Goal: Task Accomplishment & Management: Complete application form

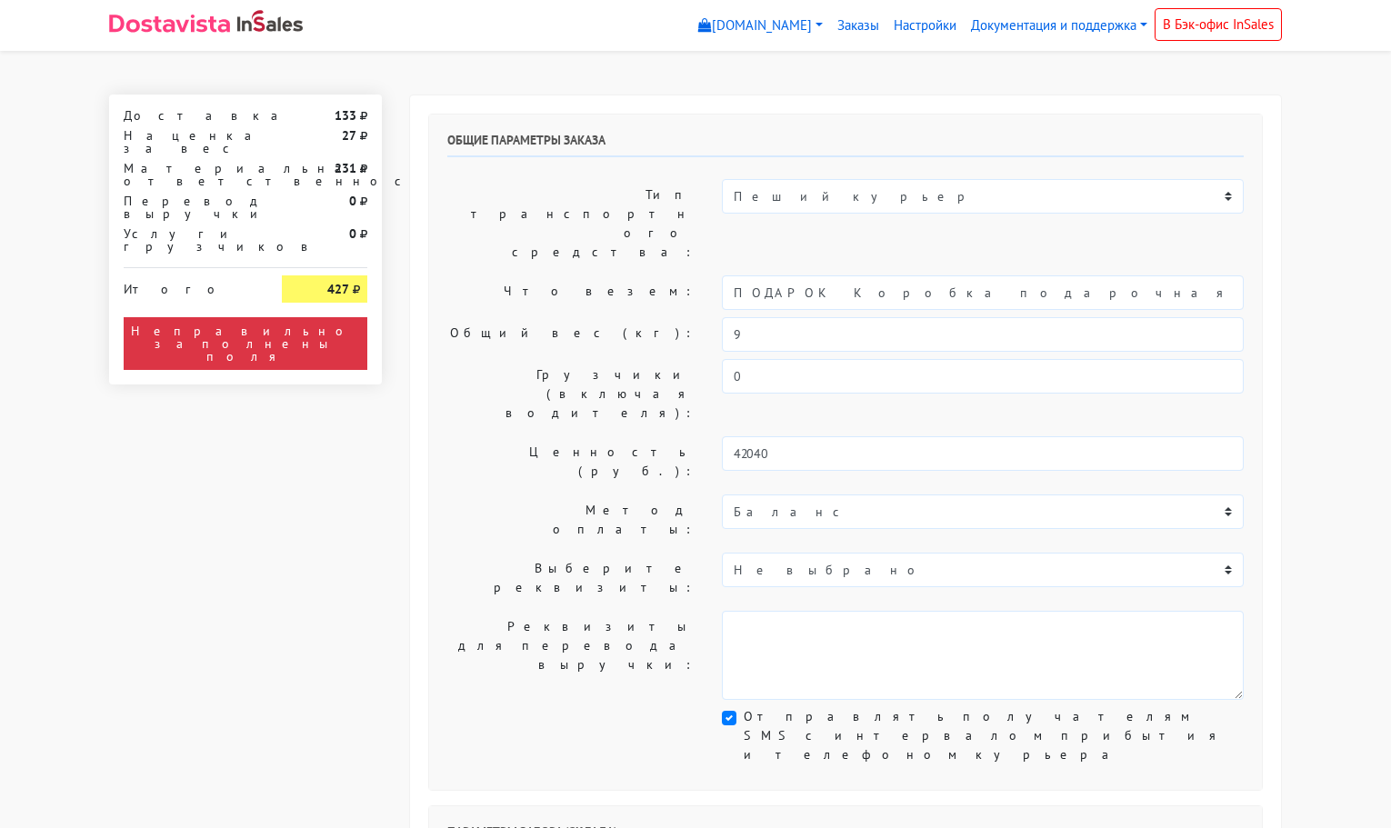
select select "11:00"
select select "21:00"
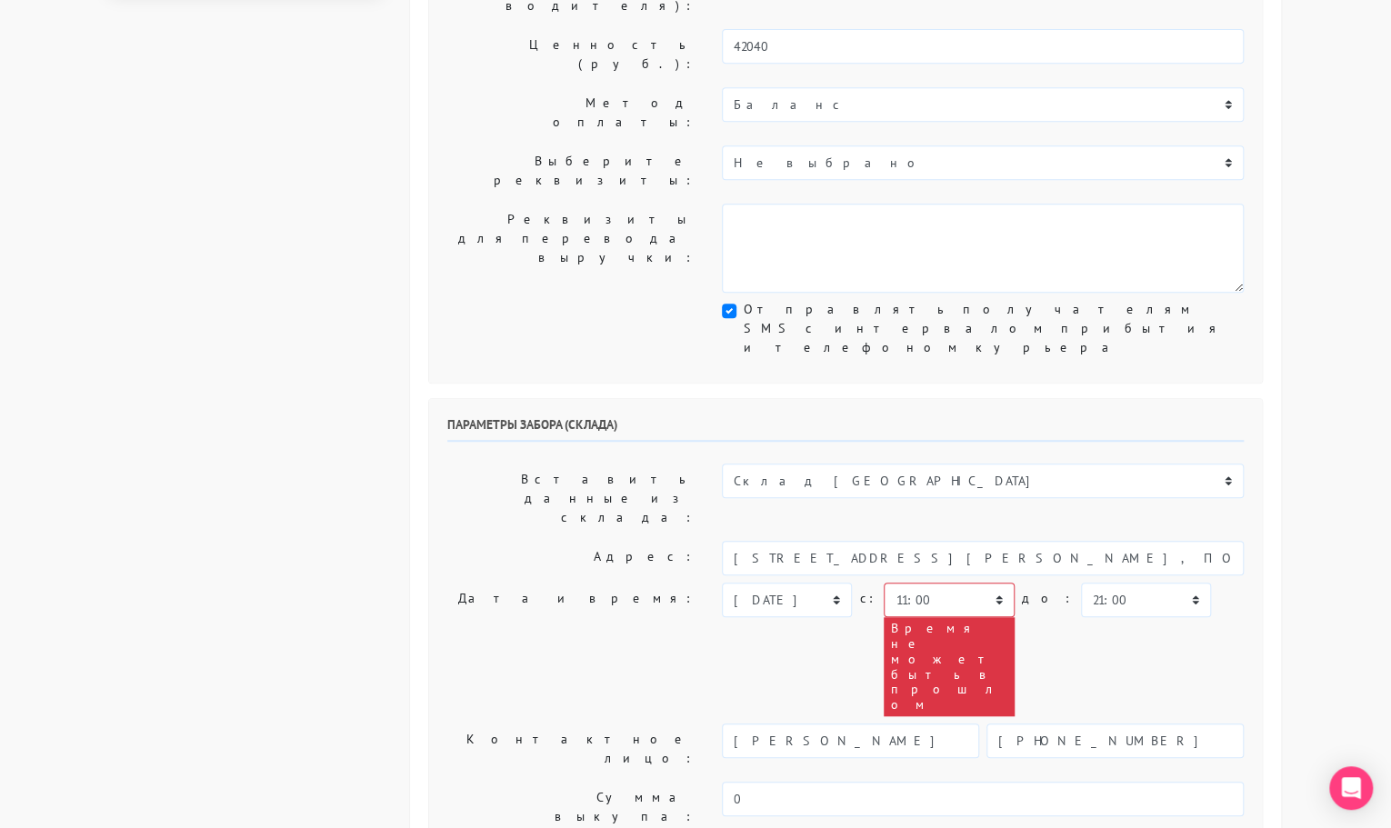
scroll to position [409, 0]
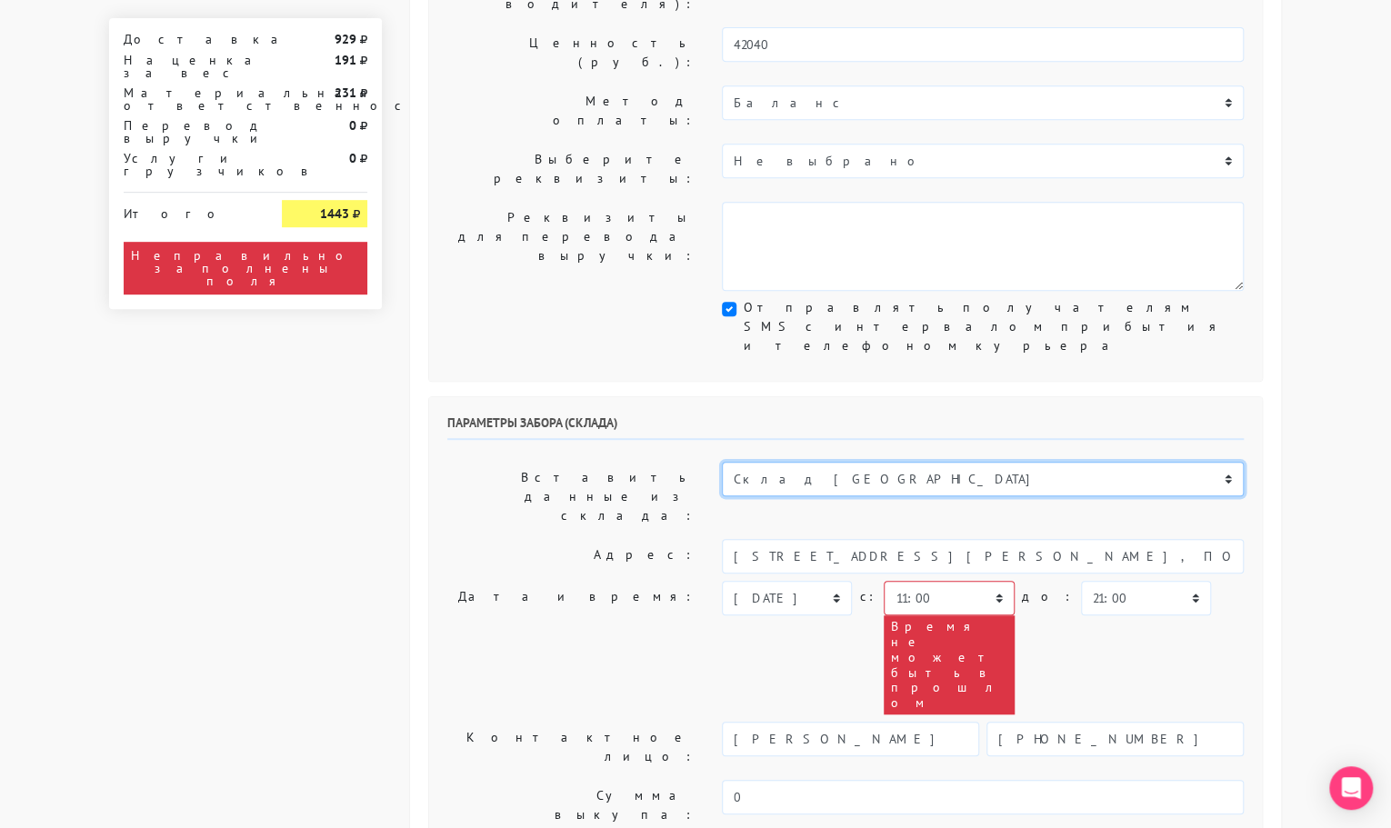
click at [840, 462] on select "Склад [GEOGRAPHIC_DATA] Склад [GEOGRAPHIC_DATA] [GEOGRAPHIC_DATA][PERSON_NAME] …" at bounding box center [983, 479] width 522 height 35
select select "1019"
click at [722, 462] on select "Склад [GEOGRAPHIC_DATA] Склад [GEOGRAPHIC_DATA] [GEOGRAPHIC_DATA][PERSON_NAME] …" at bounding box center [983, 479] width 522 height 35
type input "[STREET_ADDRESS][PERSON_NAME]"
type input "89251806702"
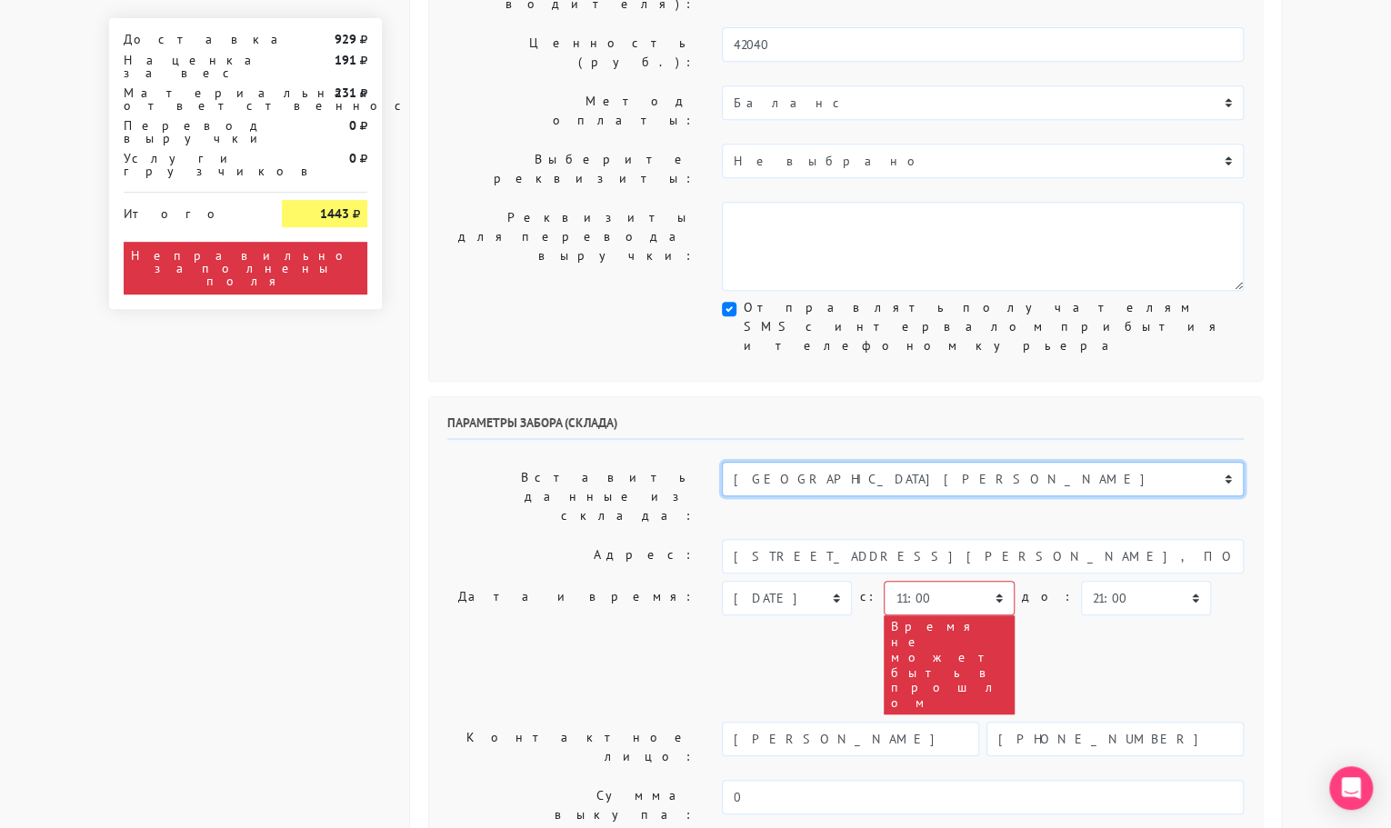
type textarea "Магазин серебряных украшений SBLESKOM (вход со стороны [GEOGRAPHIC_DATA])"
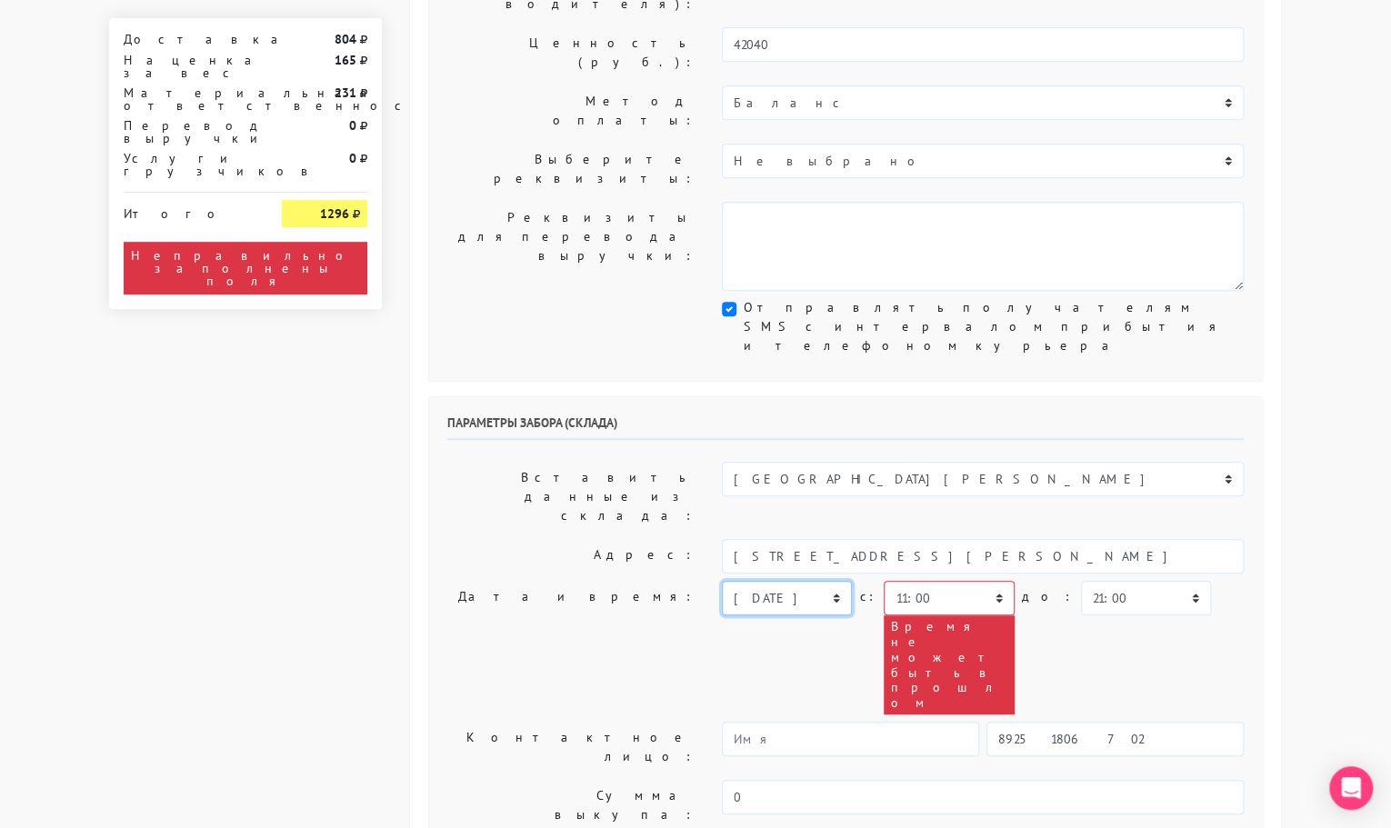
click at [813, 581] on select "[DATE] [DATE] [DATE] [DATE] [DATE] [DATE] [DATE] [DATE] [DATE]" at bounding box center [787, 598] width 130 height 35
select select "[DATE]"
click at [722, 581] on select "[DATE] [DATE] [DATE] [DATE] [DATE] [DATE] [DATE] [DATE] [DATE]" at bounding box center [787, 598] width 130 height 35
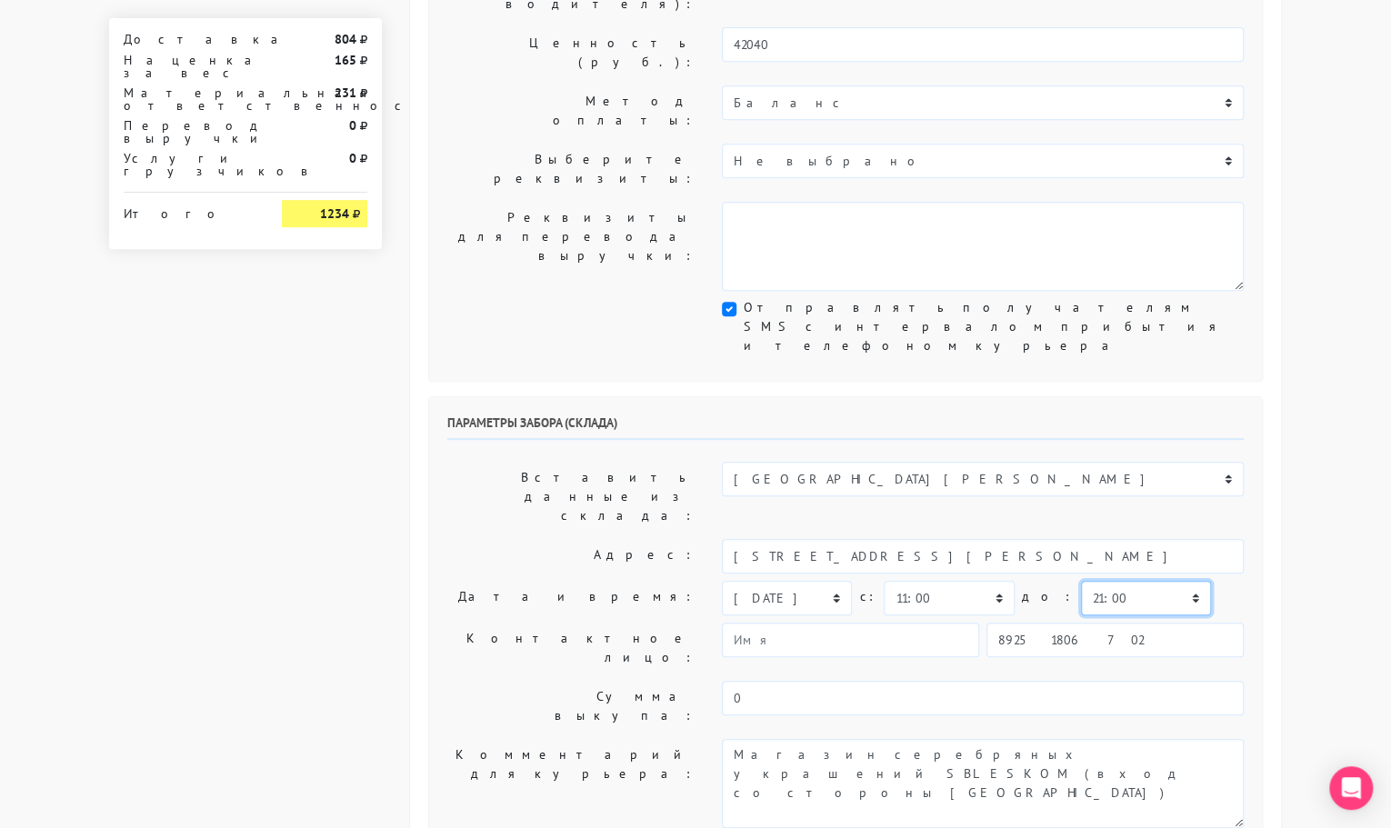
click at [1097, 581] on select "00:00 00:30 01:00 01:30 02:00 02:30 03:00 03:30 04:00 04:30 05:00 05:30 06:00 0…" at bounding box center [1146, 598] width 130 height 35
select select "11:30"
click at [1081, 581] on select "00:00 00:30 01:00 01:30 02:00 02:30 03:00 03:30 04:00 04:30 05:00 05:30 06:00 0…" at bounding box center [1146, 598] width 130 height 35
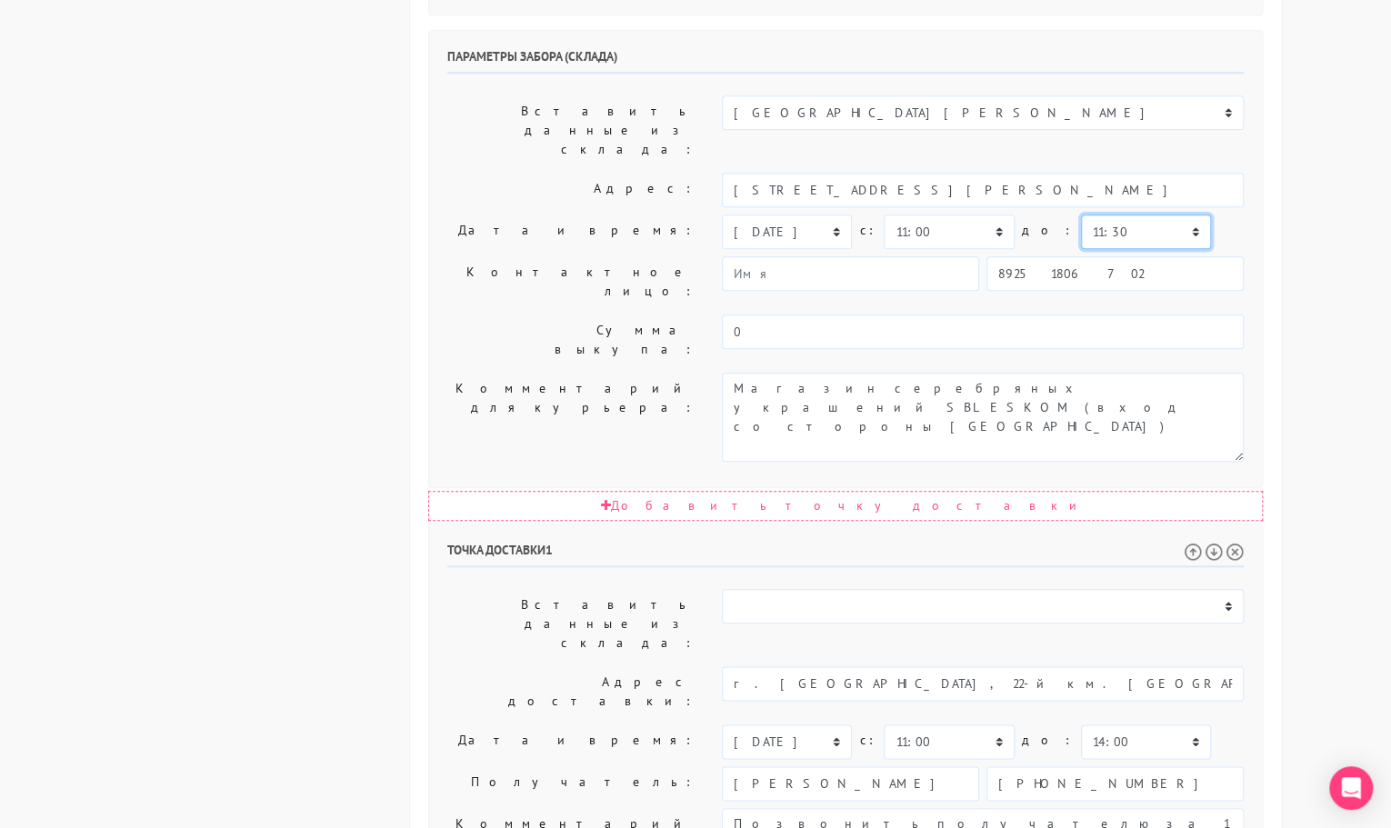
scroll to position [778, 0]
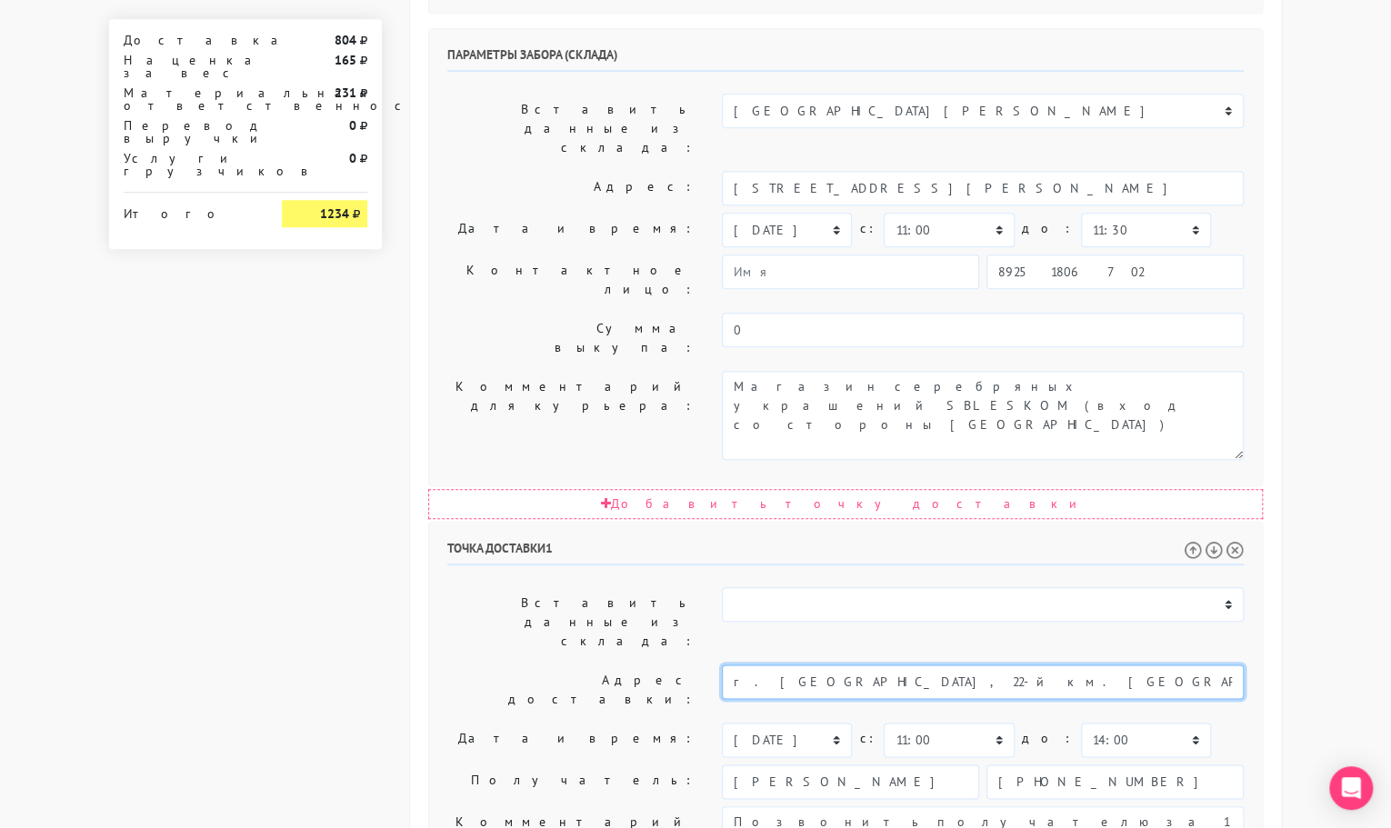
click at [981, 665] on input "г. [GEOGRAPHIC_DATA], 22-й км. [GEOGRAPHIC_DATA], [GEOGRAPHIC_DATA]. 6, стр. 1,…" at bounding box center [983, 682] width 522 height 35
drag, startPoint x: 998, startPoint y: 395, endPoint x: 1226, endPoint y: 384, distance: 228.5
click at [1226, 665] on input "г. [GEOGRAPHIC_DATA], 22-й км. [STREET_ADDRESS] 1, БЦ «Comcity», блок А2, м.Рум…" at bounding box center [983, 682] width 522 height 35
click at [967, 700] on li "[STREET_ADDRESS]. Comcity, офисный парк" at bounding box center [983, 712] width 521 height 25
type input "[STREET_ADDRESS]. Comcity, офисный парк"
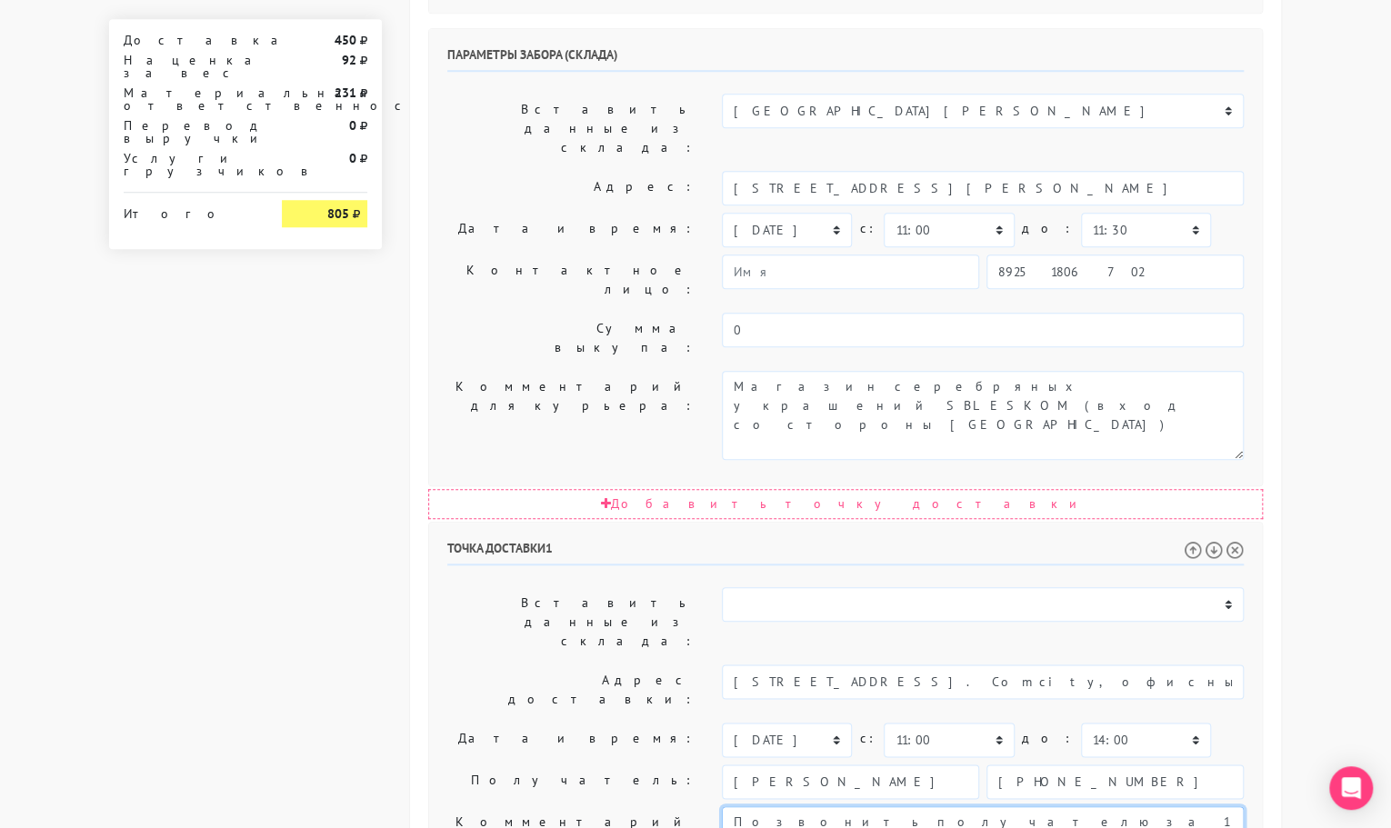
drag, startPoint x: 1025, startPoint y: 577, endPoint x: 725, endPoint y: 542, distance: 302.2
paste textarea "БЦ «Comcity», блок А2, м.Румянцево"
type textarea "Позвонить получателю за 1 час. Забирать заказ Будет [PERSON_NAME] «Comcity», бл…"
drag, startPoint x: 889, startPoint y: 485, endPoint x: 634, endPoint y: 491, distance: 255.6
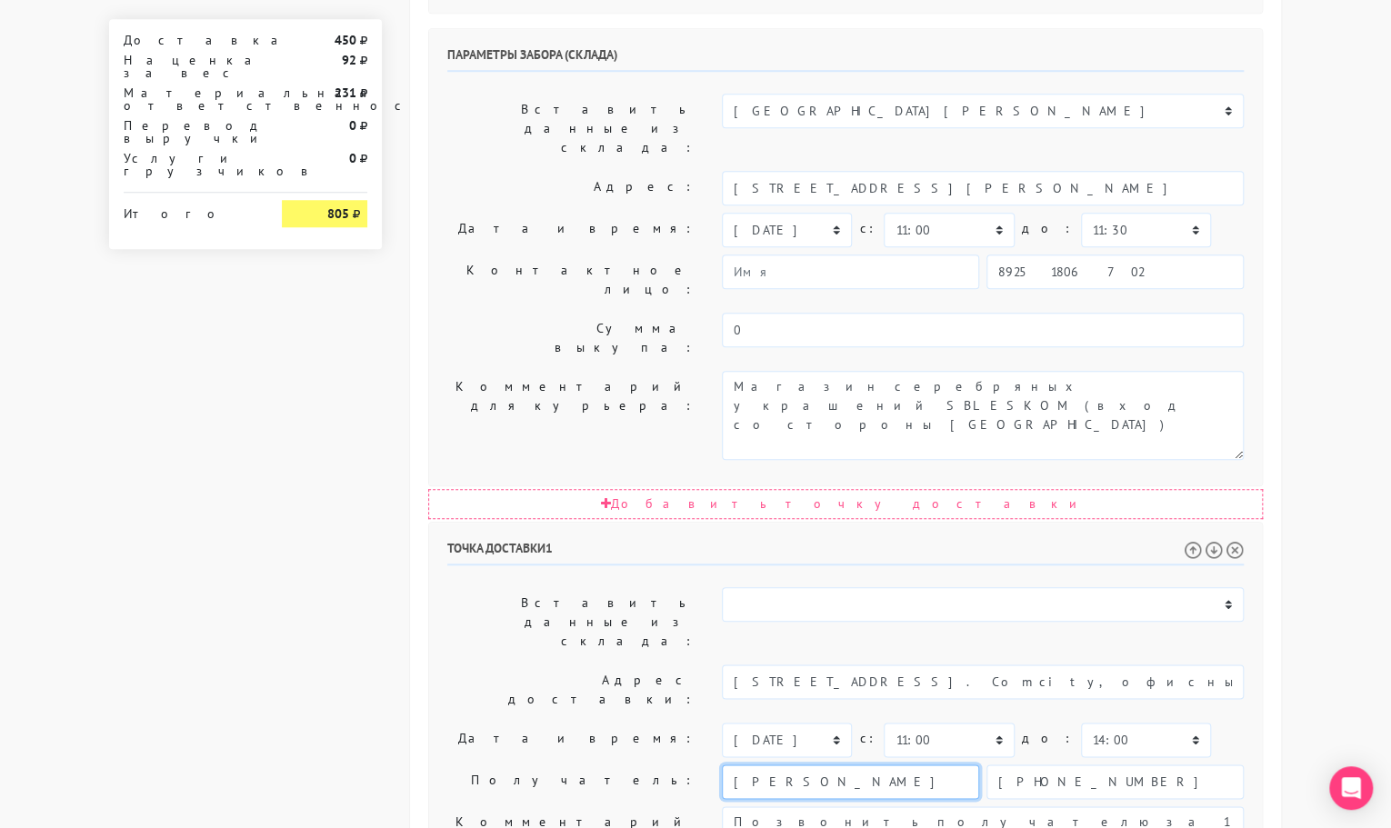
click at [634, 765] on div "Получатель: [PERSON_NAME] [PHONE_NUMBER]" at bounding box center [846, 782] width 824 height 35
type input "[PERSON_NAME]"
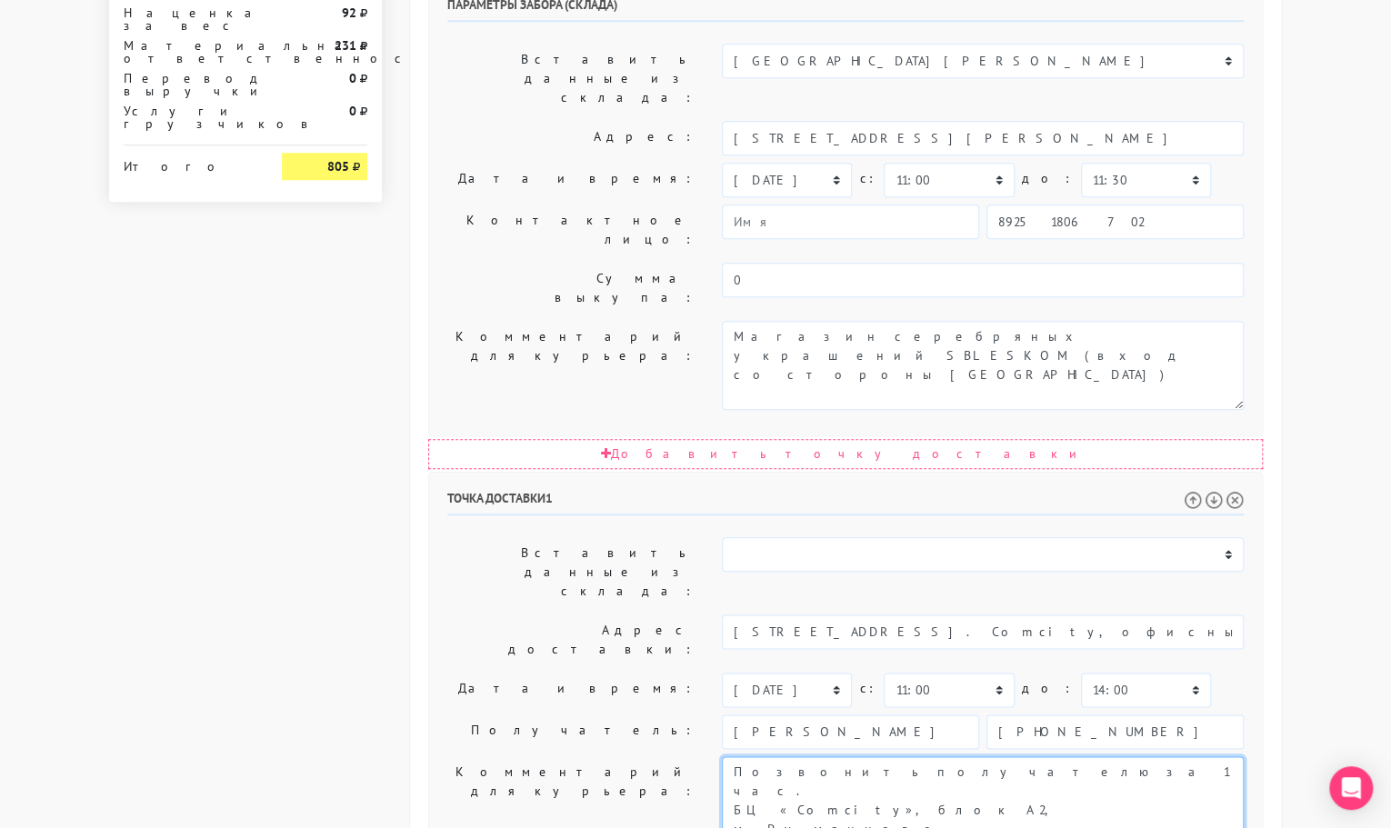
scroll to position [842, 0]
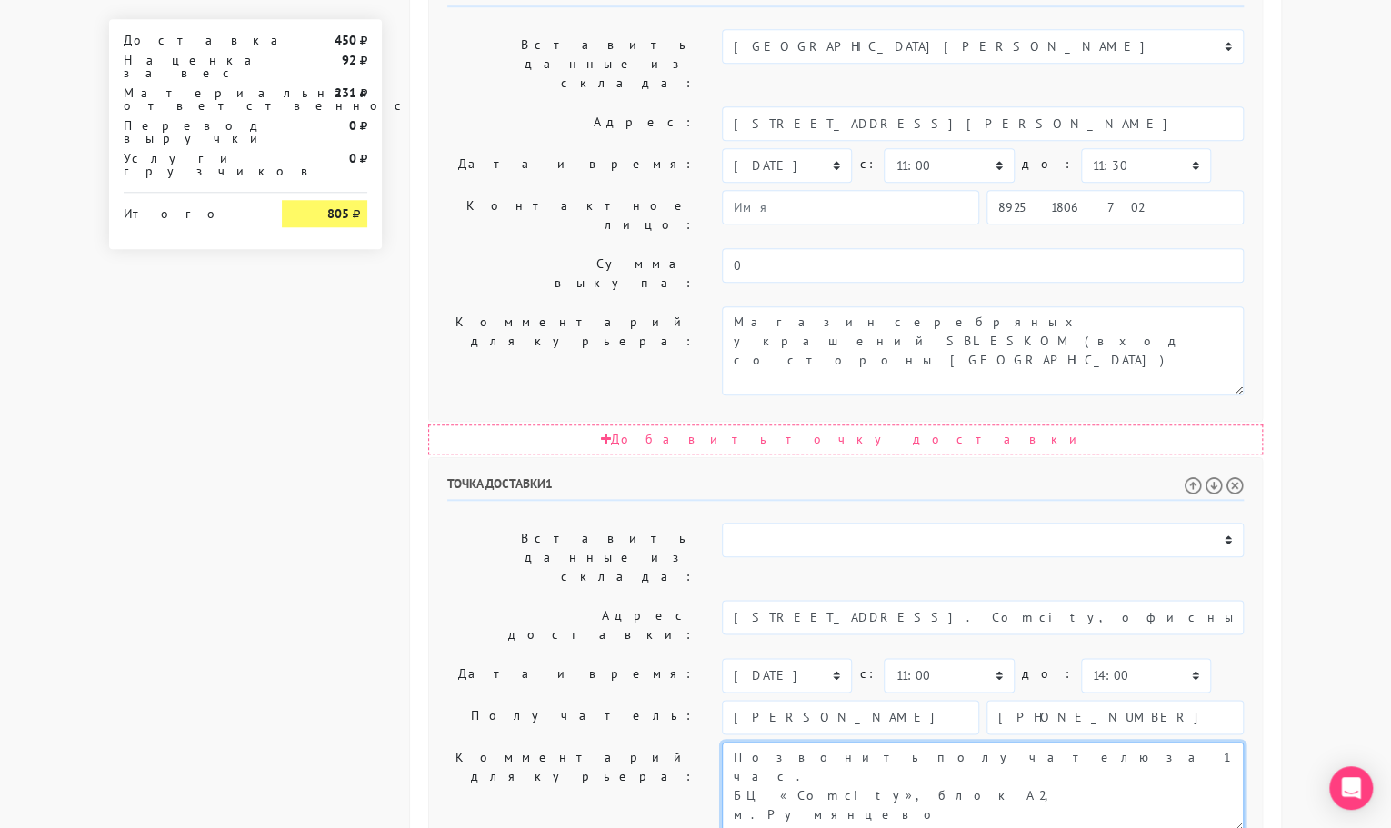
type textarea "Позвонить получателю за 1 час. БЦ «Comcity», блок А2, м.Румянцево"
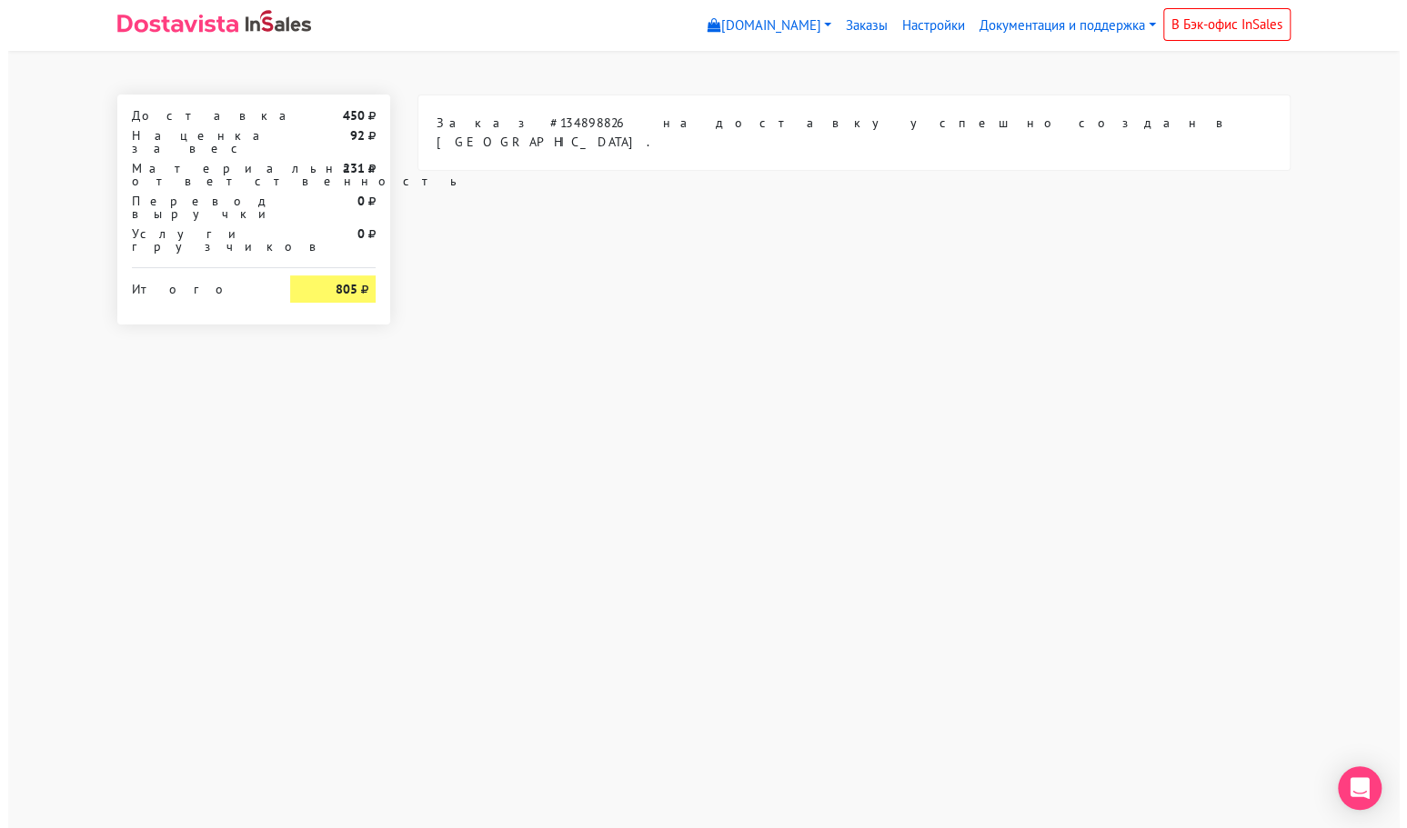
scroll to position [0, 0]
